Goal: Task Accomplishment & Management: Complete application form

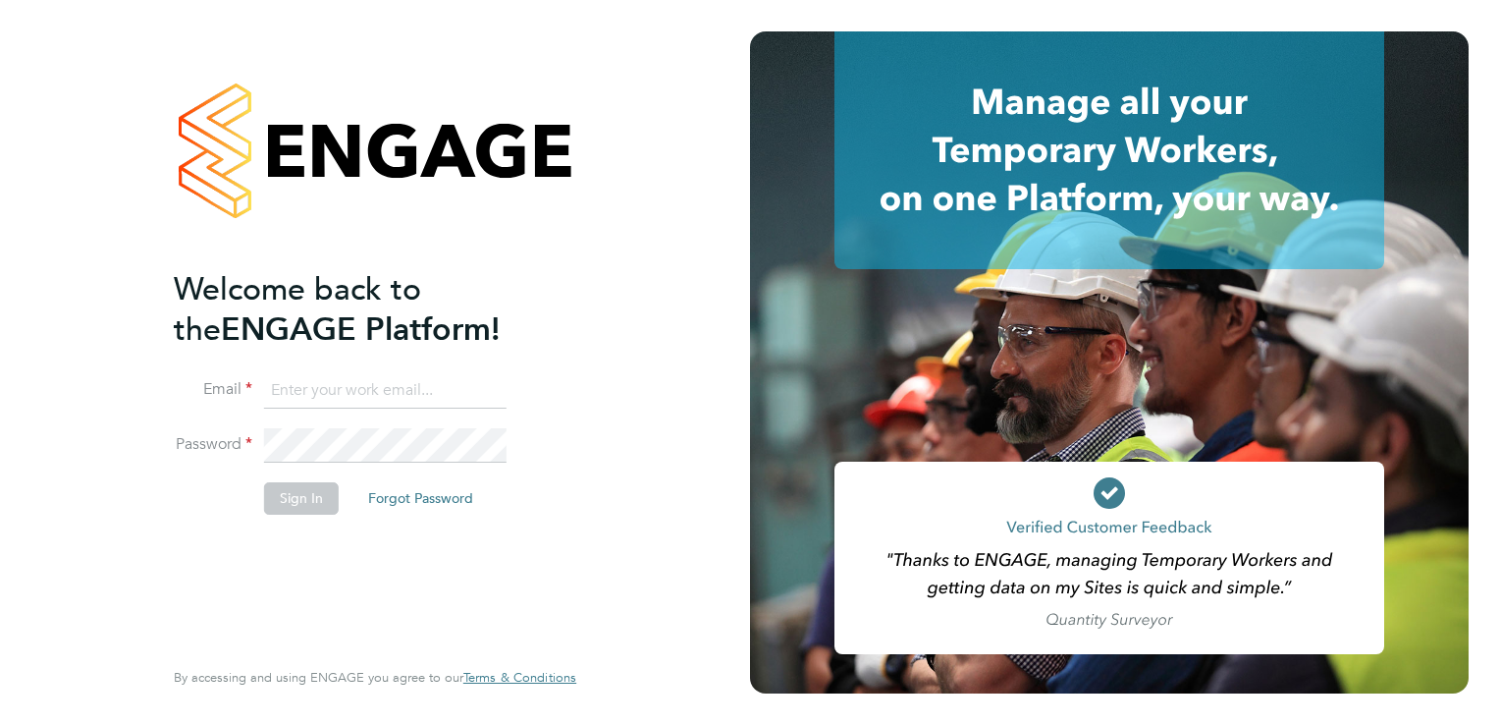
type input "andy.c.gordon@outlook.com"
click at [299, 497] on button "Sign In" at bounding box center [301, 497] width 75 height 31
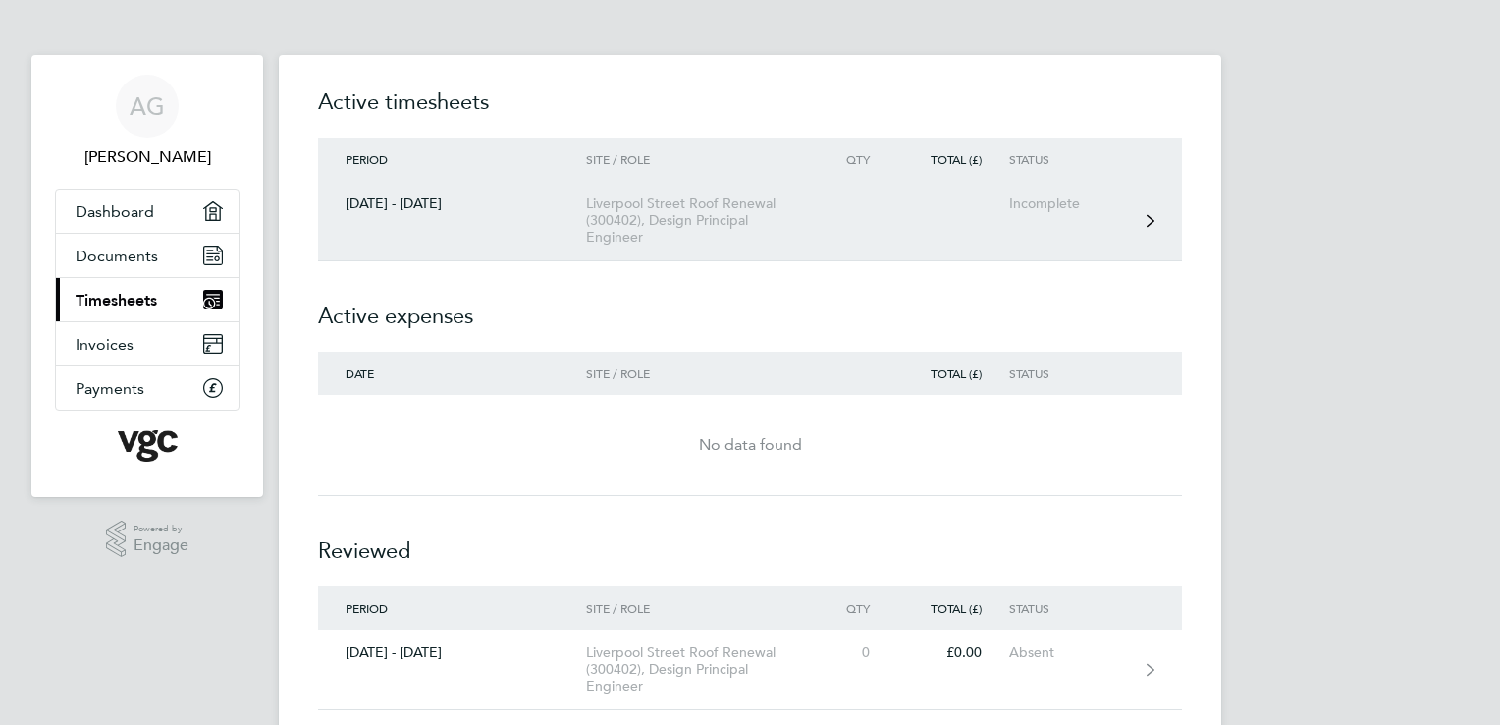
click at [428, 202] on div "[DATE] - [DATE]" at bounding box center [452, 203] width 268 height 17
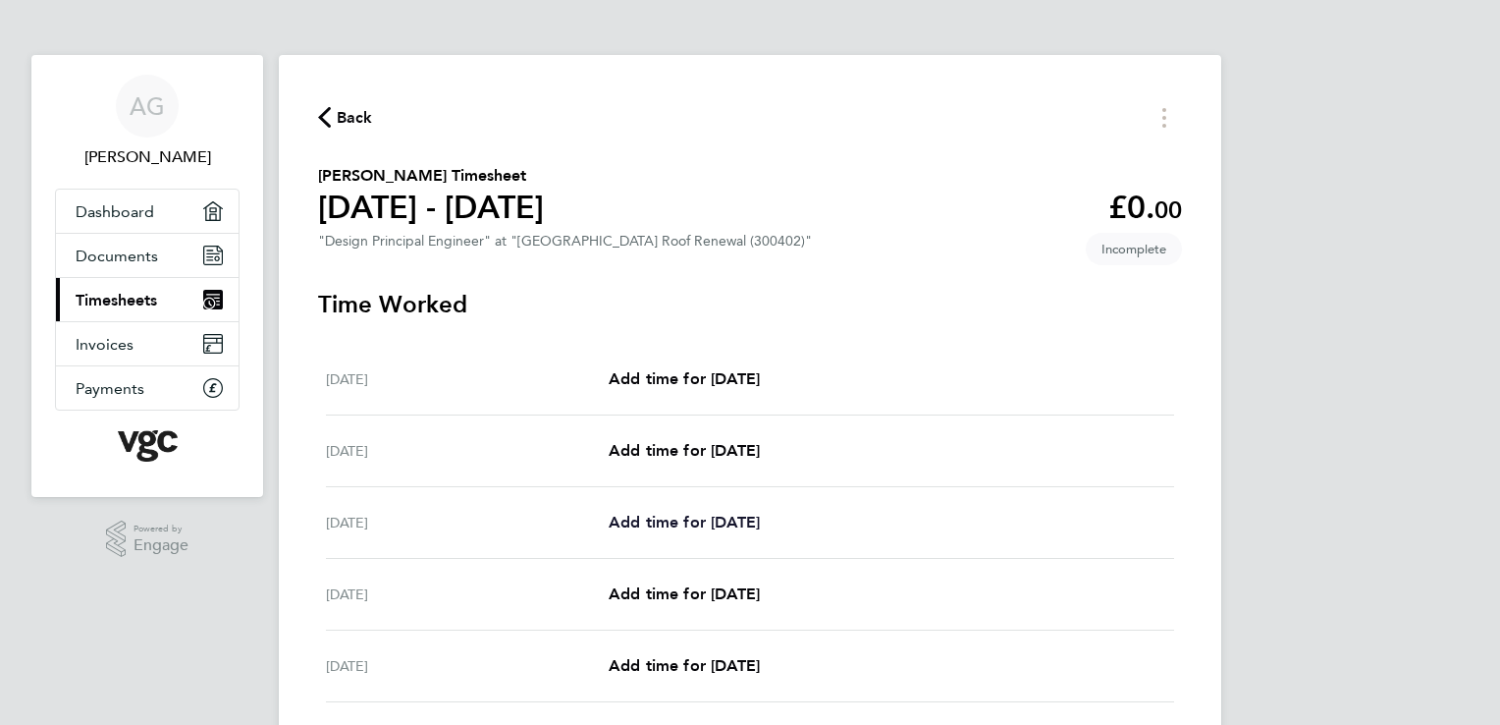
click at [680, 527] on span "Add time for [DATE]" at bounding box center [684, 521] width 151 height 19
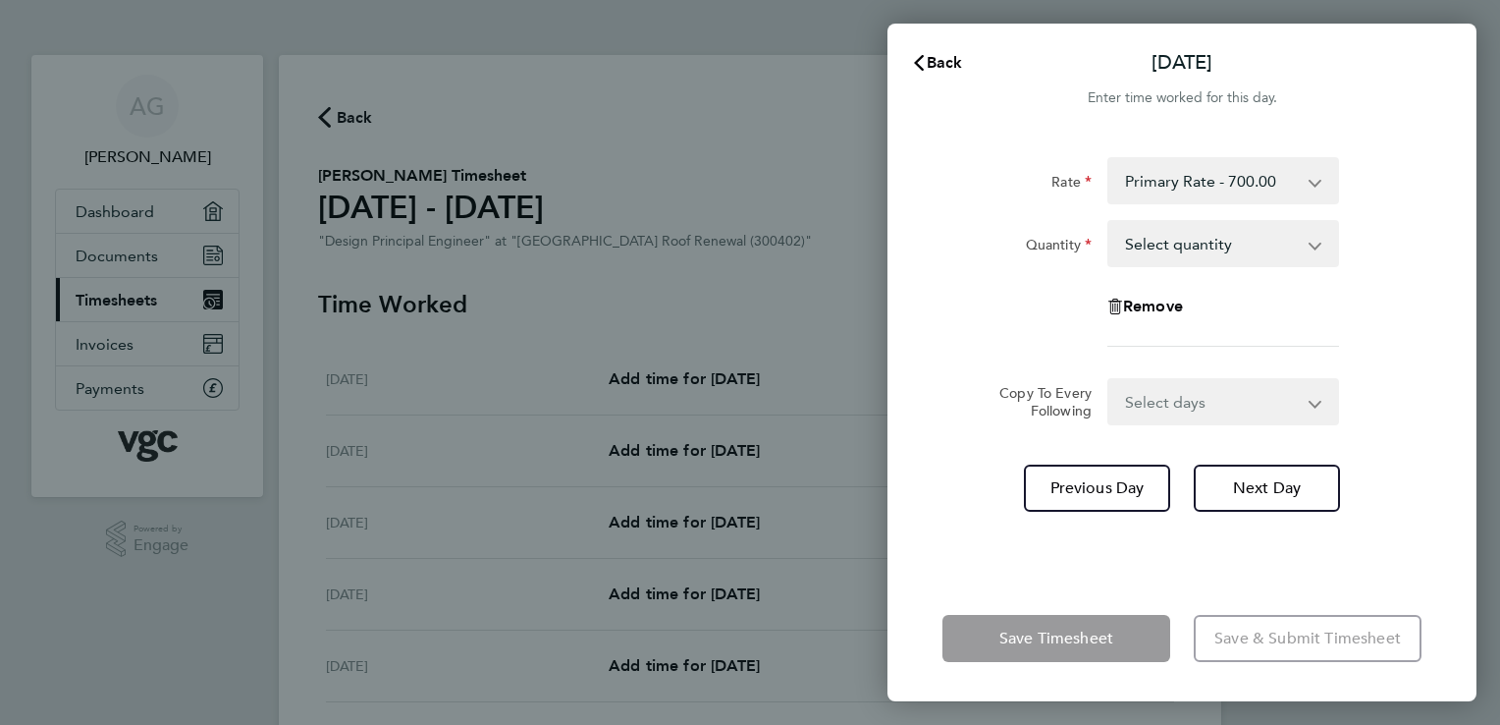
click at [1312, 248] on select "Select quantity 0.5 1" at bounding box center [1211, 243] width 204 height 43
select select "0.5"
click at [1109, 222] on select "Select quantity 0.5 1" at bounding box center [1211, 243] width 204 height 43
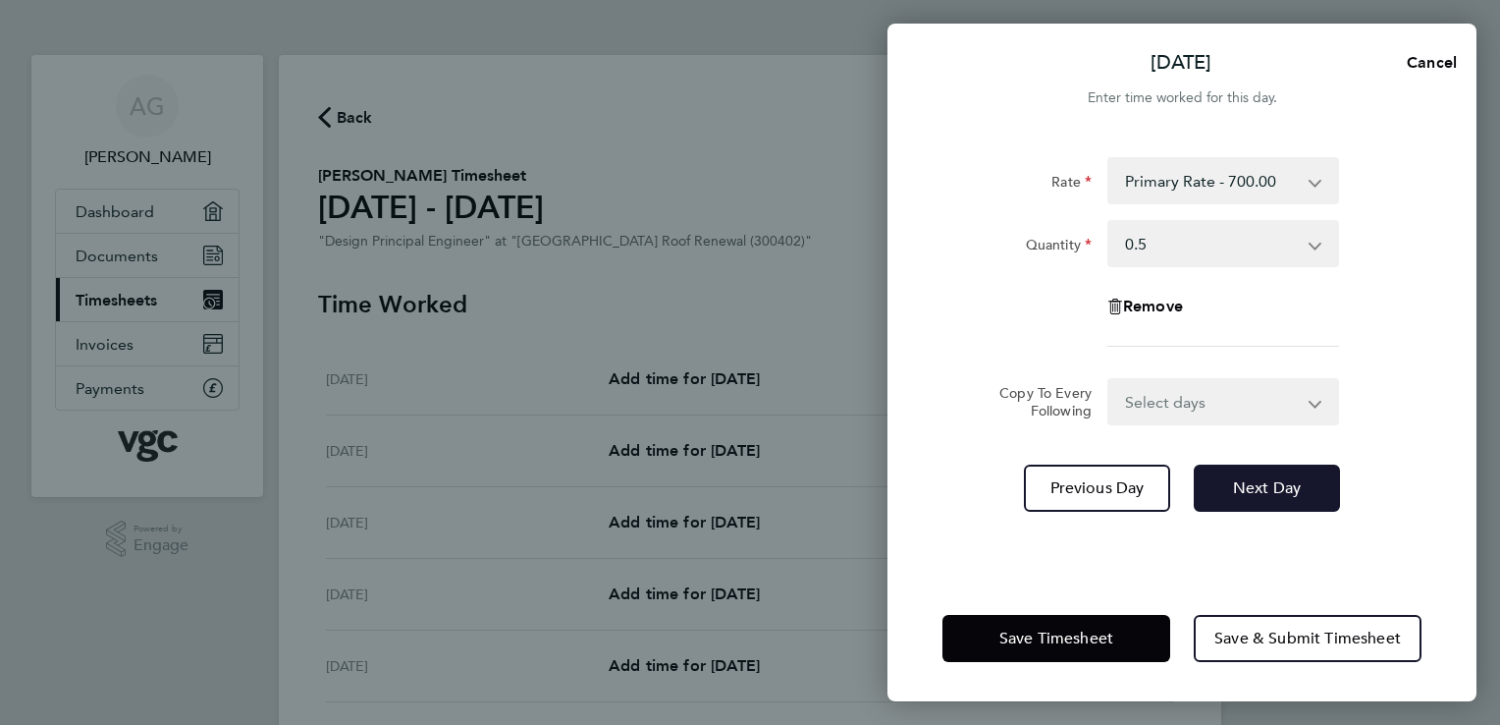
click at [1239, 478] on span "Next Day" at bounding box center [1267, 488] width 68 height 20
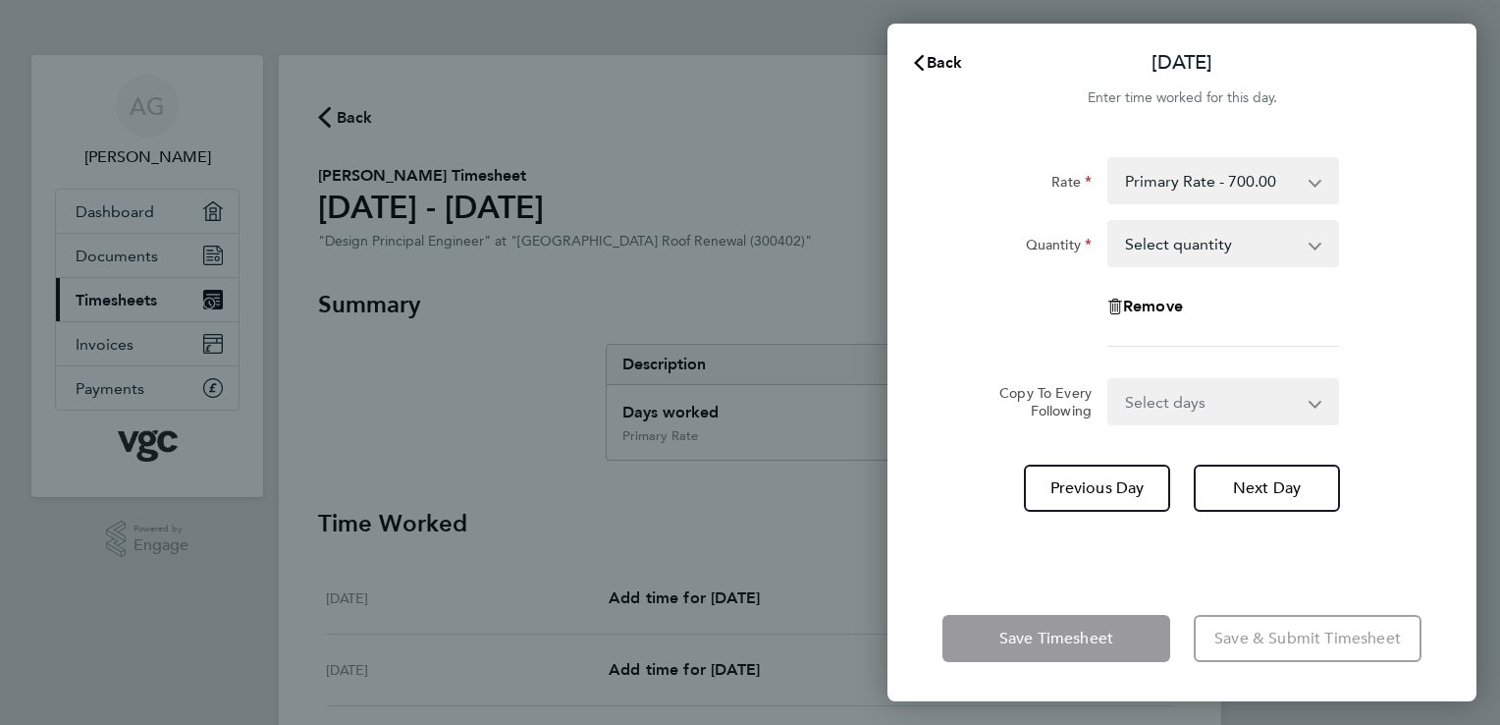
click at [1316, 247] on app-icon-cross-button at bounding box center [1326, 243] width 24 height 43
click at [1194, 245] on select "Select quantity 0.5 1" at bounding box center [1211, 243] width 204 height 43
select select "0.5"
click at [1109, 222] on select "Select quantity 0.5 1" at bounding box center [1211, 243] width 204 height 43
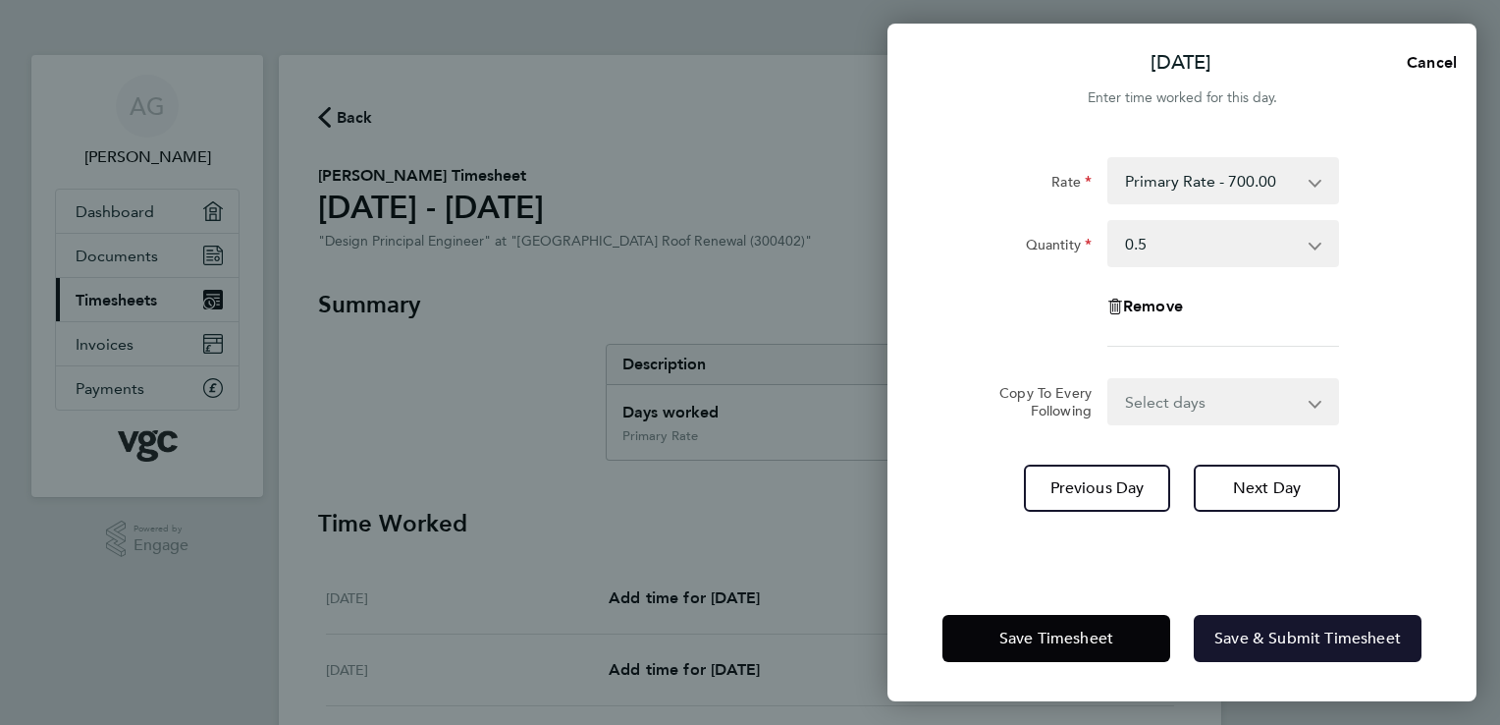
click at [1286, 631] on span "Save & Submit Timesheet" at bounding box center [1307, 638] width 187 height 20
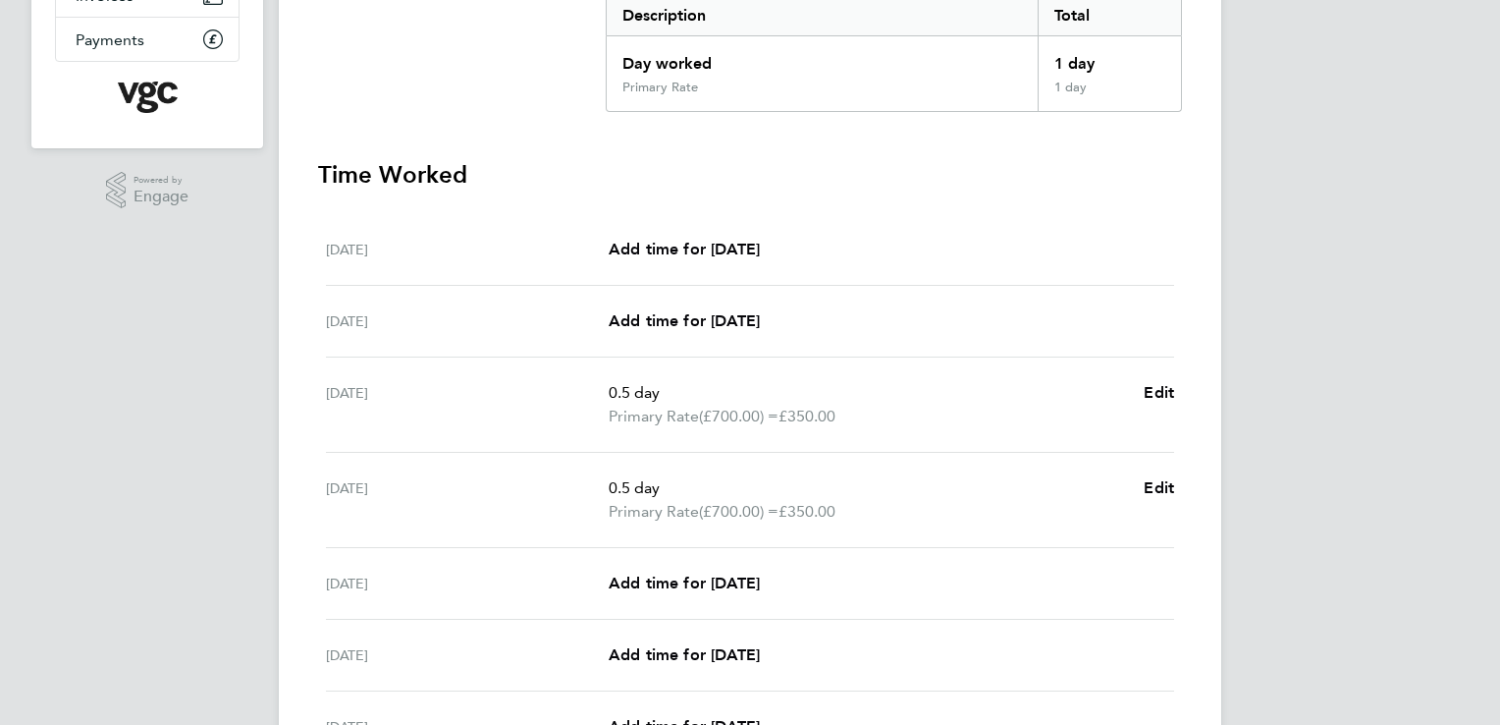
scroll to position [353, 0]
